Goal: Task Accomplishment & Management: Use online tool/utility

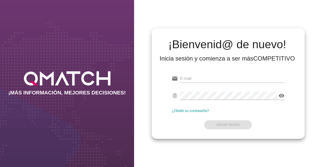
type input "[EMAIL_ADDRESS][DOMAIN_NAME]"
click at [236, 124] on form "email [EMAIL_ADDRESS][DOMAIN_NAME] fingerprint visibility ¿Olvidó su contraseña…" at bounding box center [228, 101] width 113 height 59
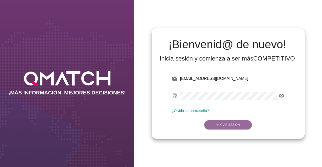
click at [236, 124] on strong "Iniciar Sesión" at bounding box center [227, 125] width 23 height 4
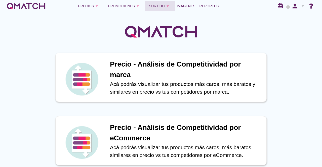
click at [163, 8] on div "Surtido arrow_drop_down" at bounding box center [160, 6] width 22 height 6
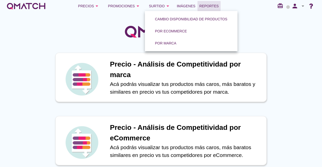
click at [201, 5] on span "Reportes" at bounding box center [208, 6] width 19 height 6
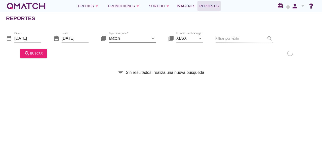
click at [125, 40] on input "Match" at bounding box center [129, 38] width 40 height 8
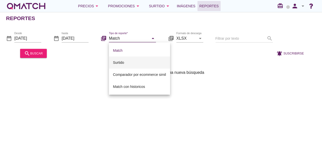
click at [130, 65] on div "Surtido" at bounding box center [139, 63] width 53 height 6
type input "Surtido"
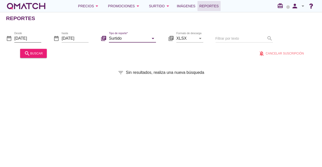
click at [29, 36] on input "[DATE]" at bounding box center [27, 38] width 27 height 8
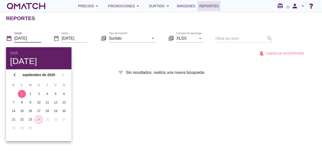
click at [40, 119] on div "24" at bounding box center [39, 119] width 8 height 5
type input "[DATE]"
click at [124, 79] on div "Reportes date_range Desde [DATE] date_range hasta [DATE] library_books Tipo de …" at bounding box center [161, 89] width 322 height 155
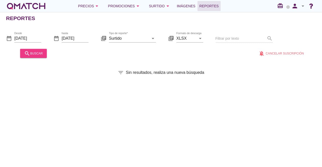
click at [42, 56] on div "search buscar" at bounding box center [33, 53] width 19 height 6
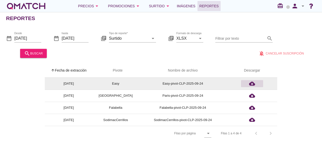
click at [253, 87] on button "cloud_download" at bounding box center [252, 83] width 22 height 7
